Goal: Task Accomplishment & Management: Manage account settings

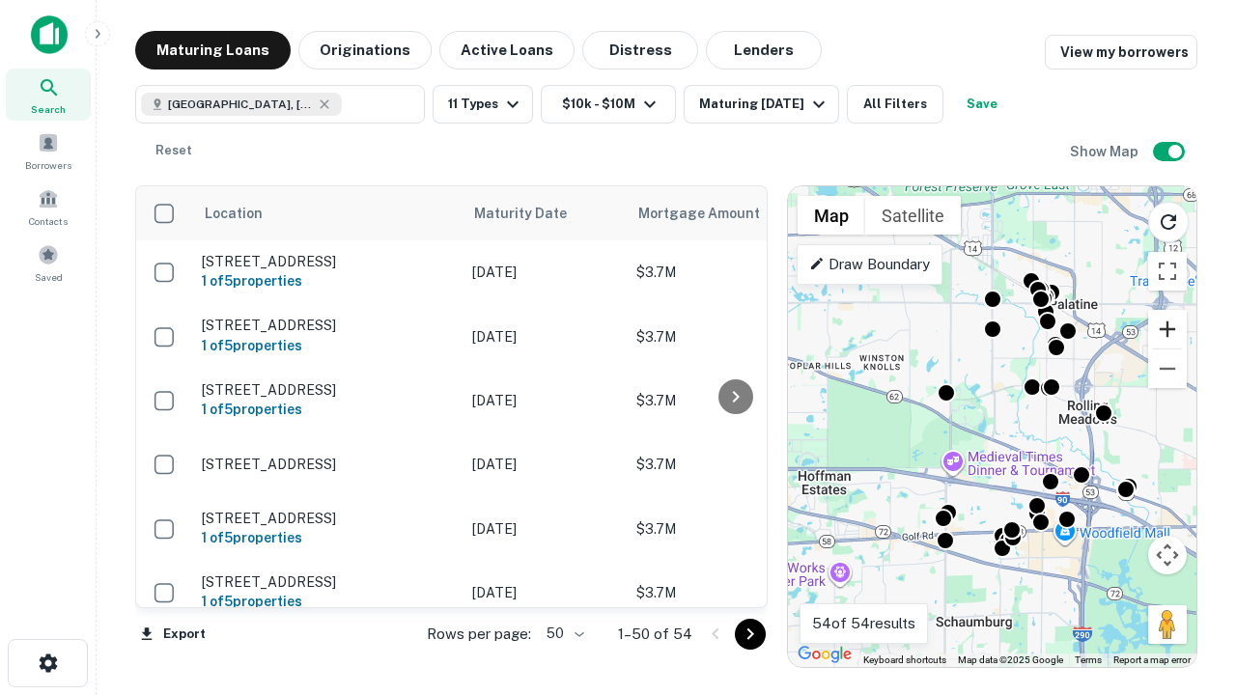
click at [1168, 329] on button "Zoom in" at bounding box center [1167, 329] width 39 height 39
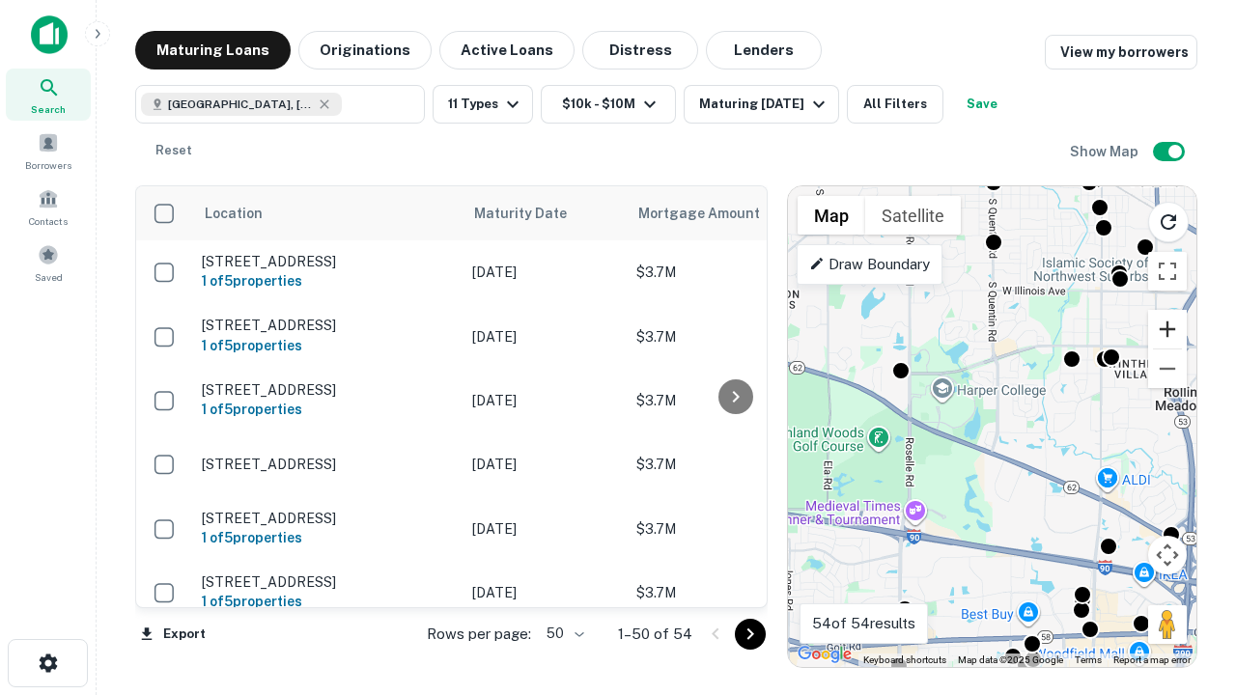
click at [1168, 329] on button "Zoom in" at bounding box center [1167, 329] width 39 height 39
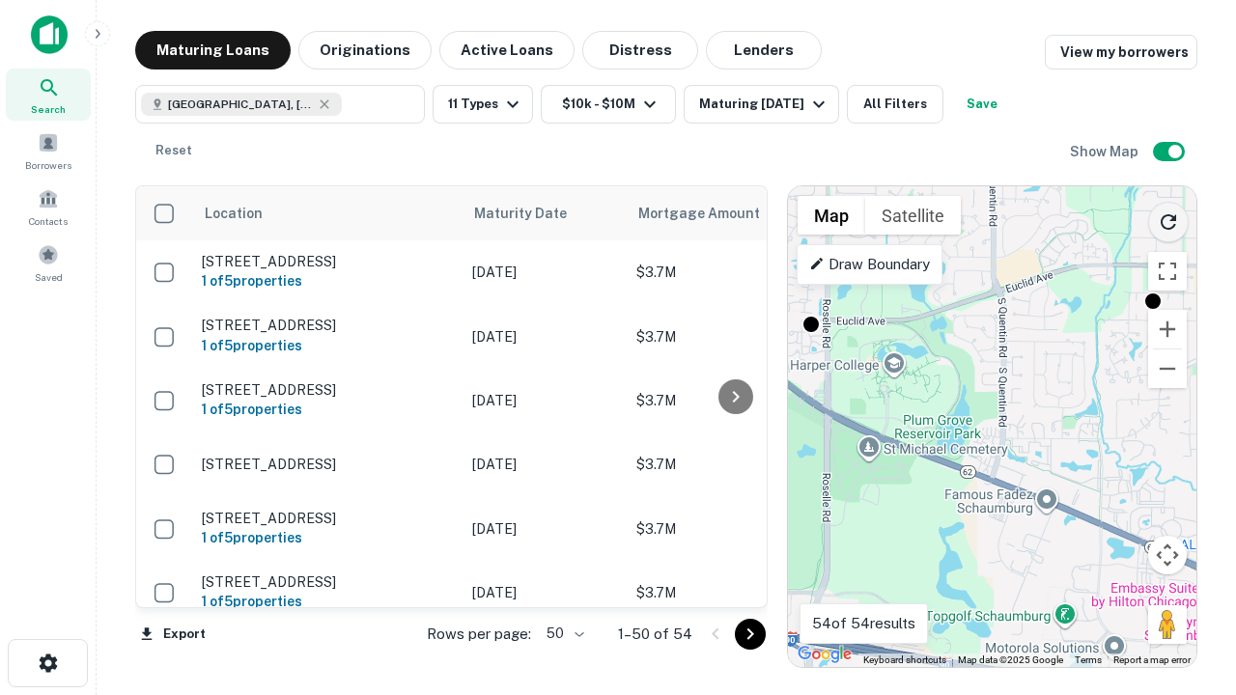
click at [1169, 218] on icon "Reload search area" at bounding box center [1168, 222] width 23 height 23
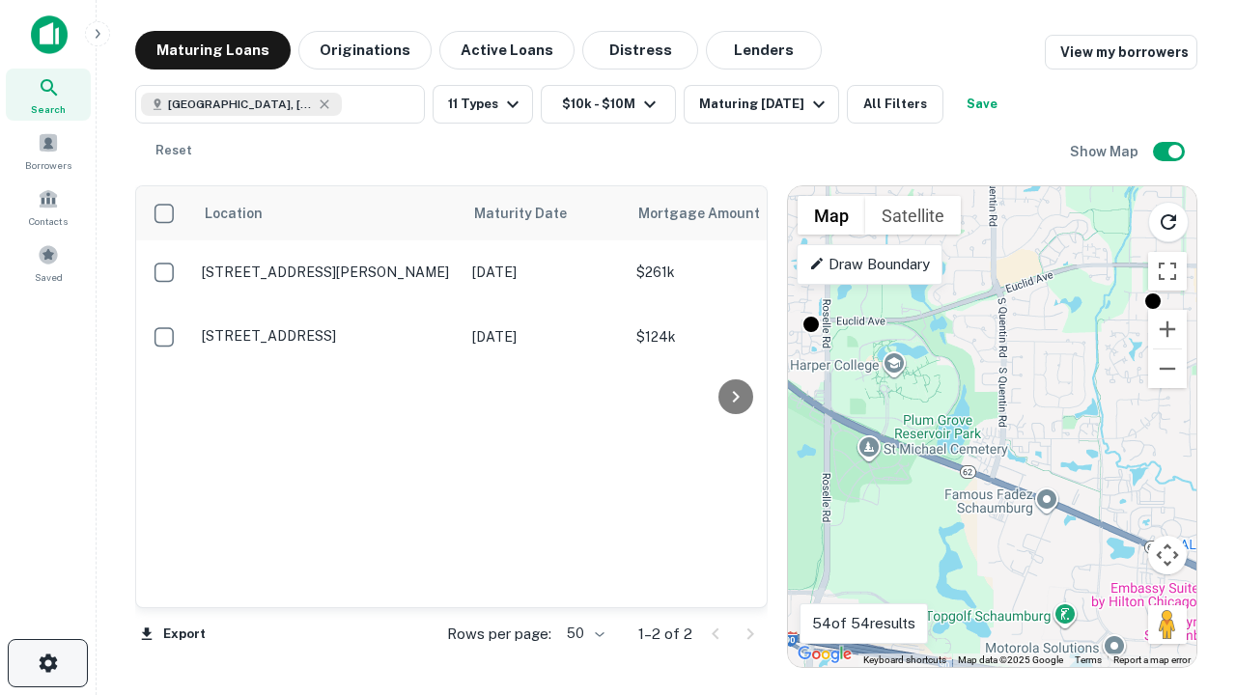
click at [47, 663] on icon "button" at bounding box center [48, 663] width 23 height 23
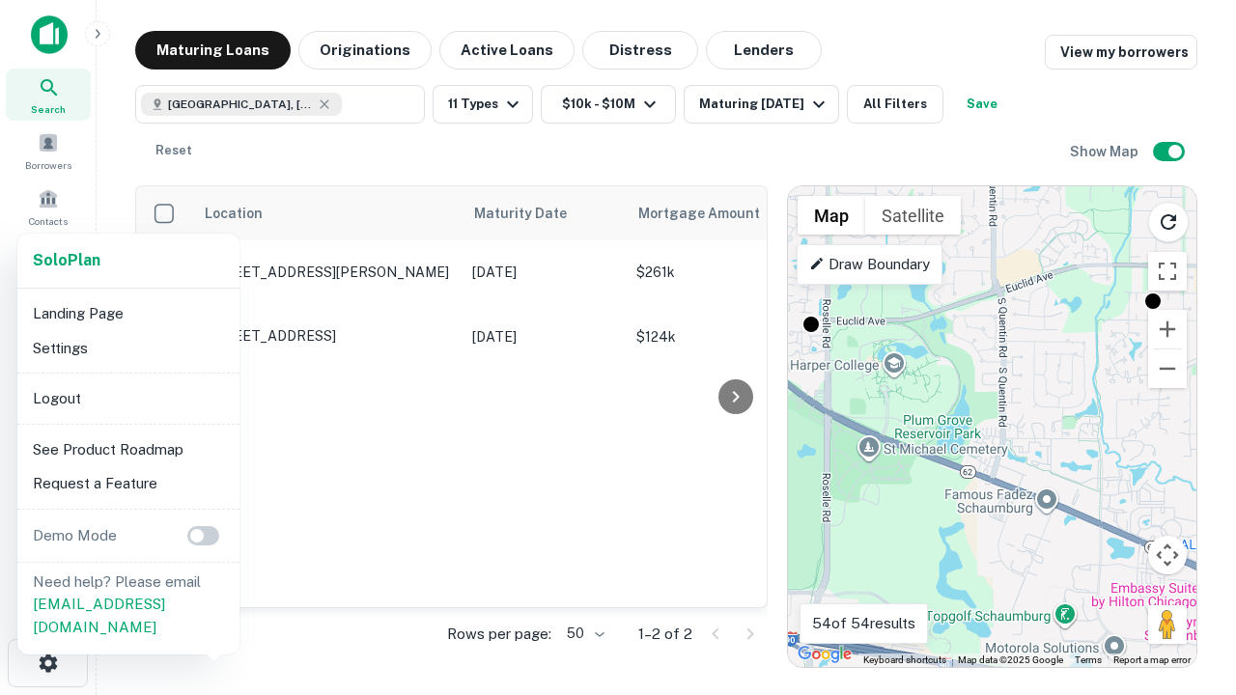
click at [127, 398] on li "Logout" at bounding box center [128, 398] width 207 height 35
